Goal: Register for event/course

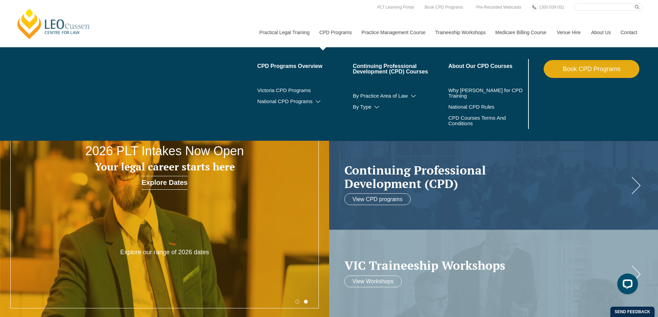
click at [333, 32] on link "CPD Programs" at bounding box center [335, 33] width 42 height 30
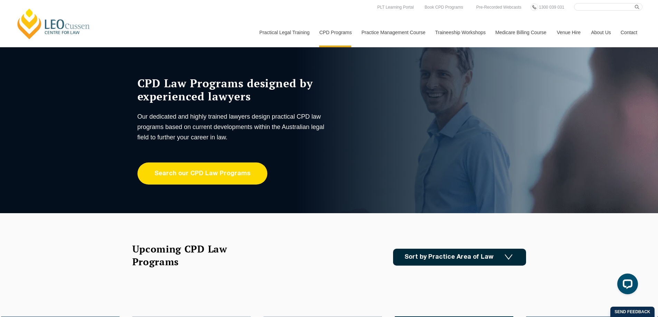
click at [215, 175] on link "Search our CPD Law Programs" at bounding box center [202, 174] width 130 height 22
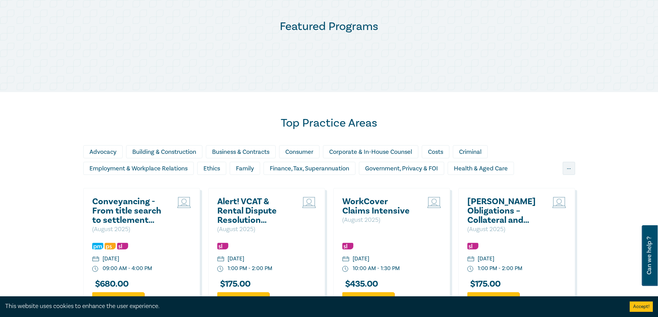
scroll to position [345, 0]
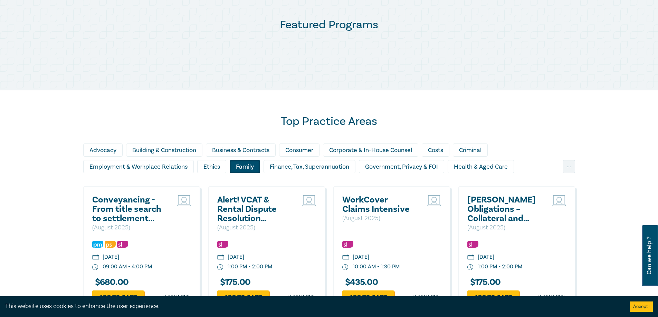
click at [244, 166] on div "Family" at bounding box center [245, 166] width 30 height 13
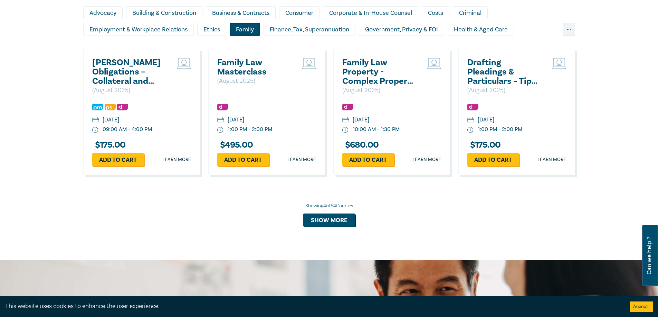
scroll to position [484, 0]
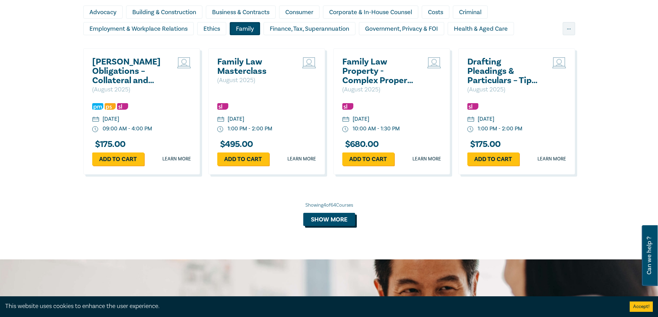
click at [324, 220] on button "Show more" at bounding box center [329, 219] width 52 height 13
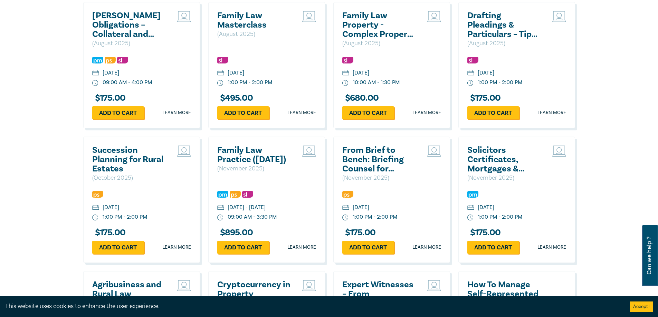
scroll to position [587, 0]
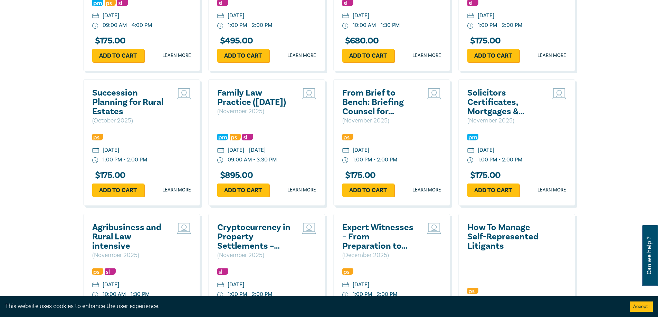
click at [252, 107] on h2 "Family Law Practice (November 2025)" at bounding box center [254, 97] width 74 height 19
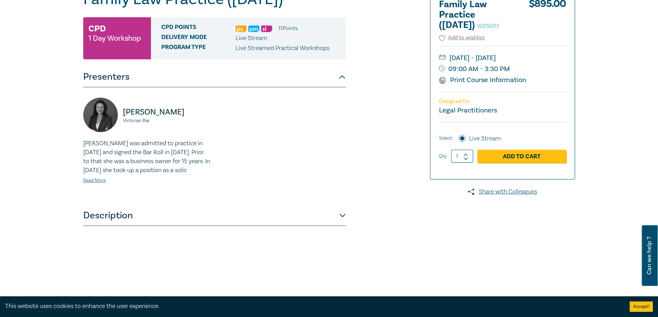
scroll to position [6, 0]
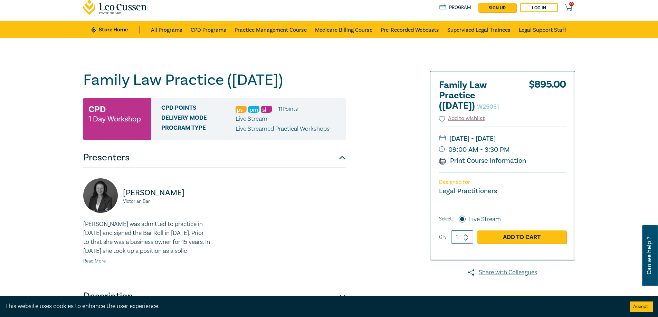
type input "amanda@bayberryweir.com.au"
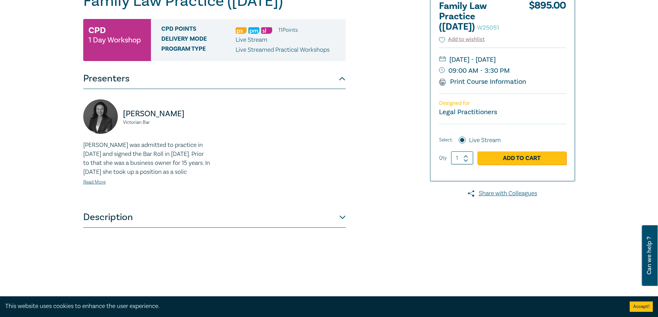
scroll to position [104, 0]
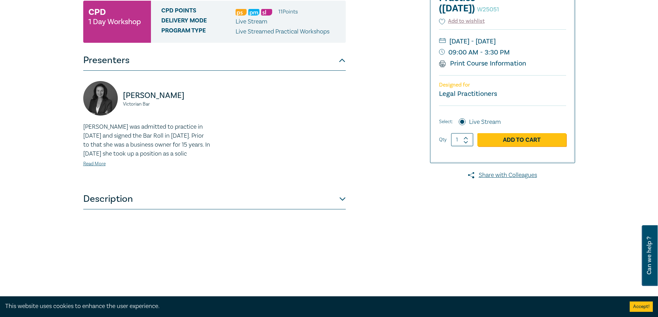
click at [343, 210] on button "Description" at bounding box center [214, 199] width 262 height 21
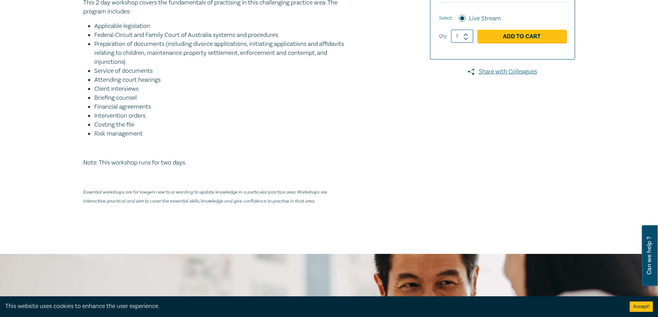
scroll to position [0, 0]
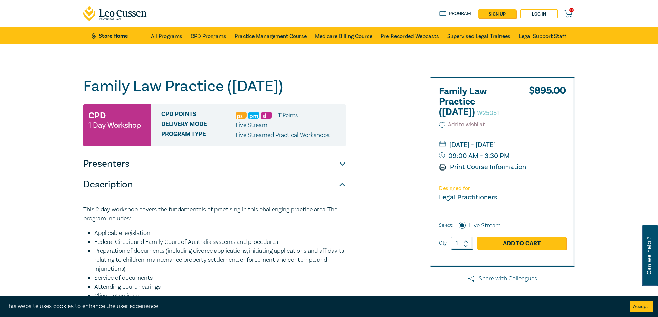
click at [344, 174] on button "Presenters" at bounding box center [214, 164] width 262 height 21
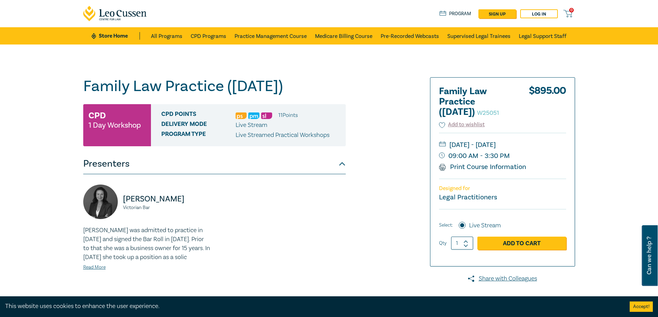
click at [344, 174] on button "Presenters" at bounding box center [214, 164] width 262 height 21
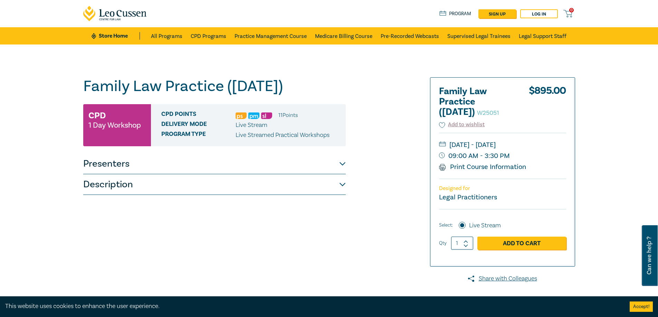
click at [344, 195] on button "Description" at bounding box center [214, 184] width 262 height 21
